Goal: Find specific page/section: Find specific page/section

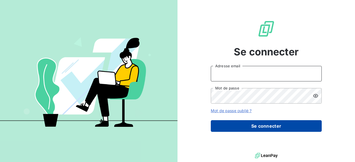
type input "[PERSON_NAME][EMAIL_ADDRESS][DOMAIN_NAME]"
click at [259, 124] on button "Se connecter" at bounding box center [266, 127] width 111 height 12
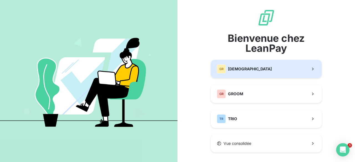
click at [252, 72] on div "GR GREENWISHES" at bounding box center [244, 69] width 55 height 9
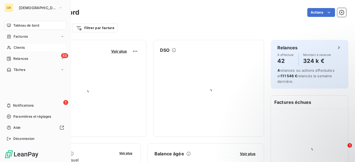
click at [17, 45] on span "Clients" at bounding box center [19, 47] width 11 height 5
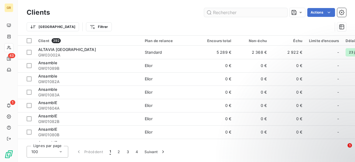
click at [234, 12] on input "text" at bounding box center [245, 12] width 83 height 9
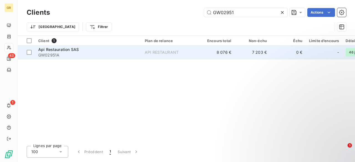
type input "GW02951"
click at [103, 49] on div "Api Restauration SAS" at bounding box center [88, 50] width 100 height 6
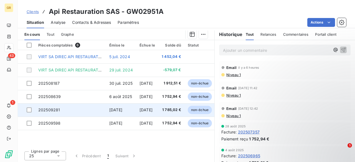
scroll to position [142, 0]
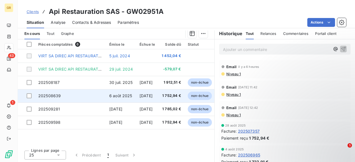
click at [88, 97] on td "202508639" at bounding box center [70, 95] width 71 height 13
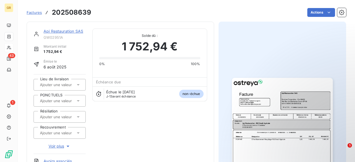
click at [250, 98] on img "button" at bounding box center [282, 149] width 101 height 143
